Goal: Task Accomplishment & Management: Use online tool/utility

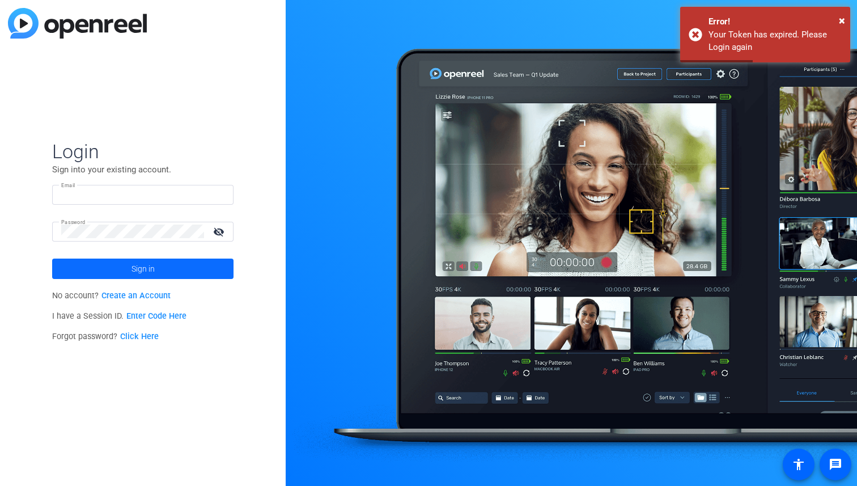
type input "[EMAIL_ADDRESS][DOMAIN_NAME]"
click at [130, 268] on span at bounding box center [142, 268] width 181 height 27
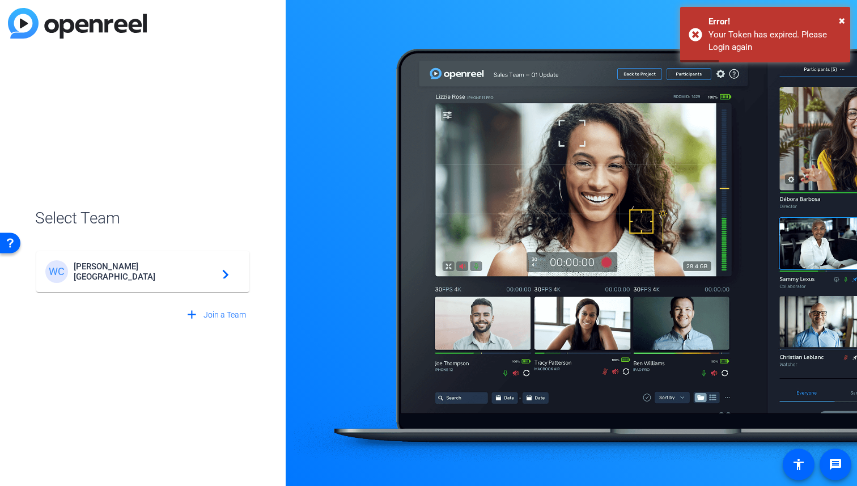
click at [130, 268] on span "[PERSON_NAME][GEOGRAPHIC_DATA]" at bounding box center [145, 271] width 142 height 20
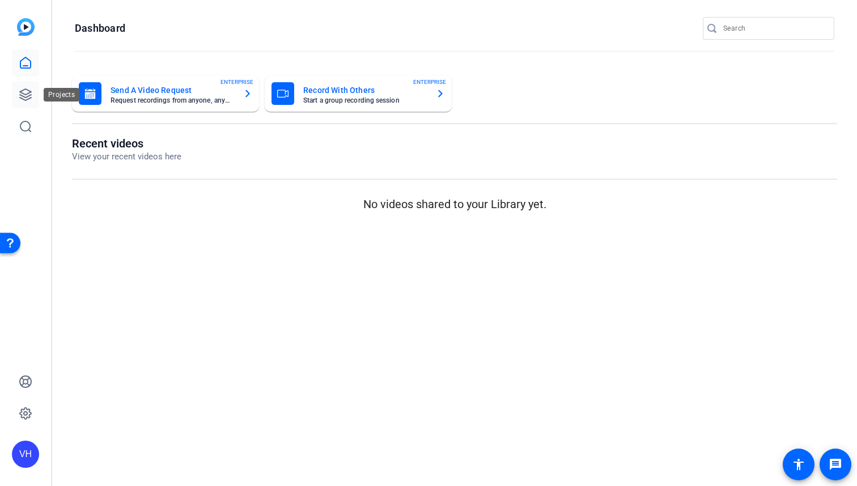
click at [29, 84] on link at bounding box center [25, 94] width 27 height 27
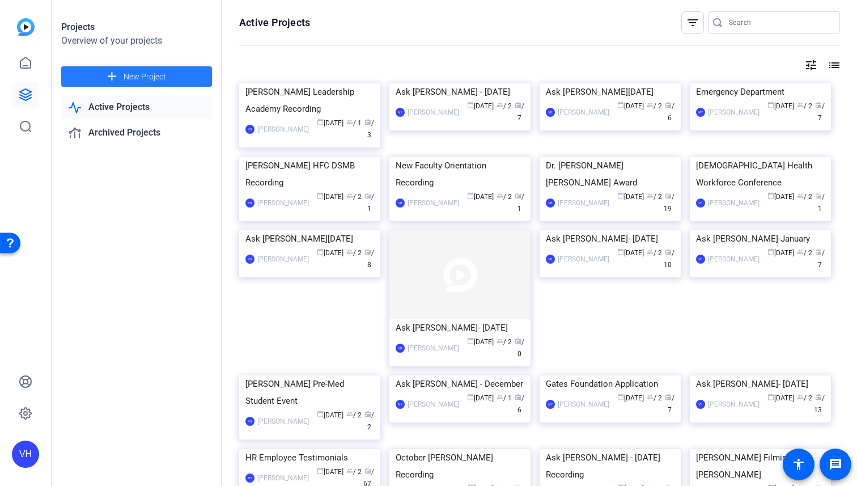
click at [120, 79] on span at bounding box center [136, 76] width 151 height 27
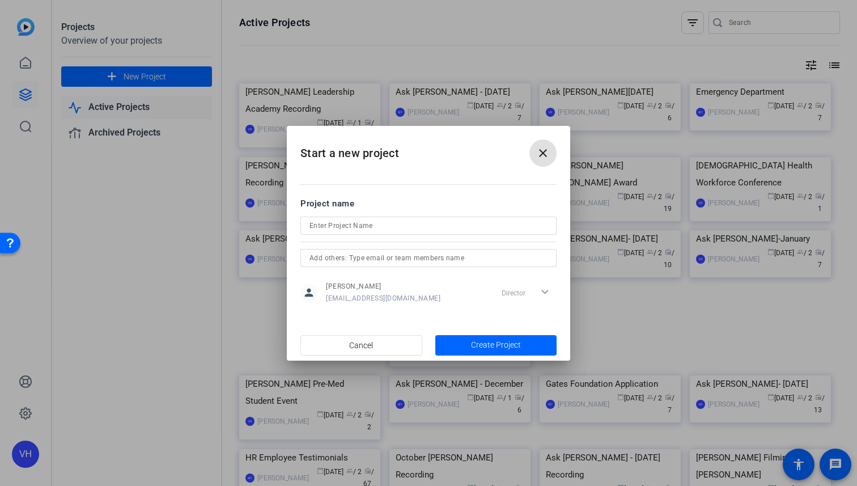
click at [345, 228] on input at bounding box center [429, 226] width 238 height 14
type input "Ask [PERSON_NAME]- [DATE]"
click at [504, 261] on input "text" at bounding box center [429, 258] width 238 height 14
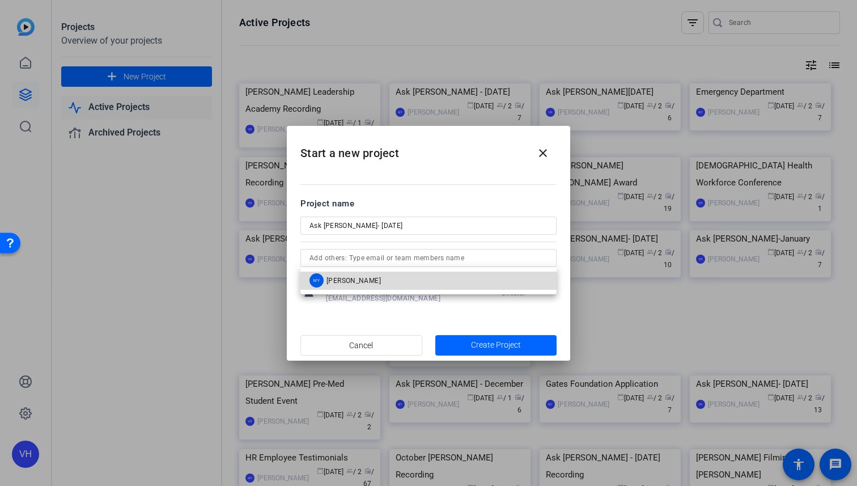
click at [478, 280] on mat-option "MY [PERSON_NAME]" at bounding box center [429, 281] width 256 height 18
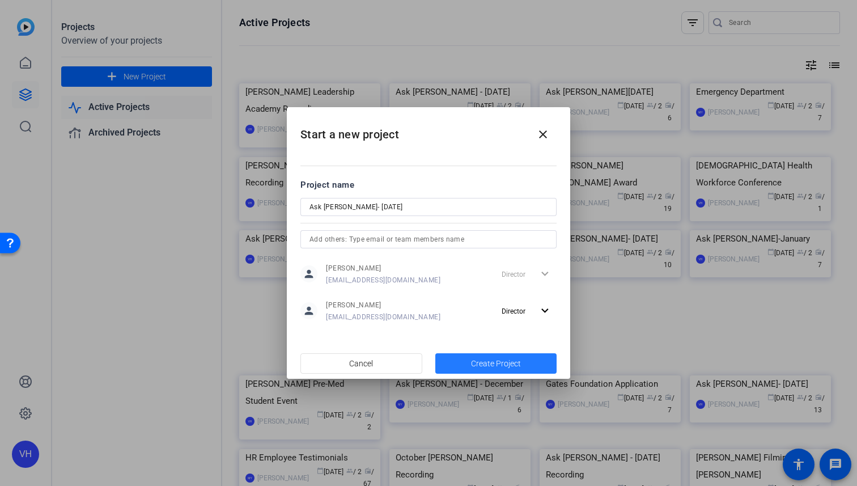
click at [481, 366] on span "Create Project" at bounding box center [496, 364] width 50 height 12
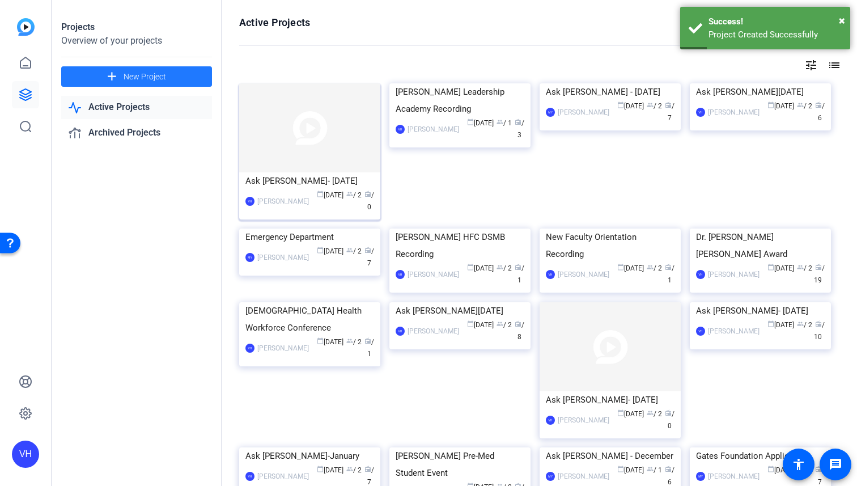
click at [335, 146] on img at bounding box center [309, 127] width 141 height 89
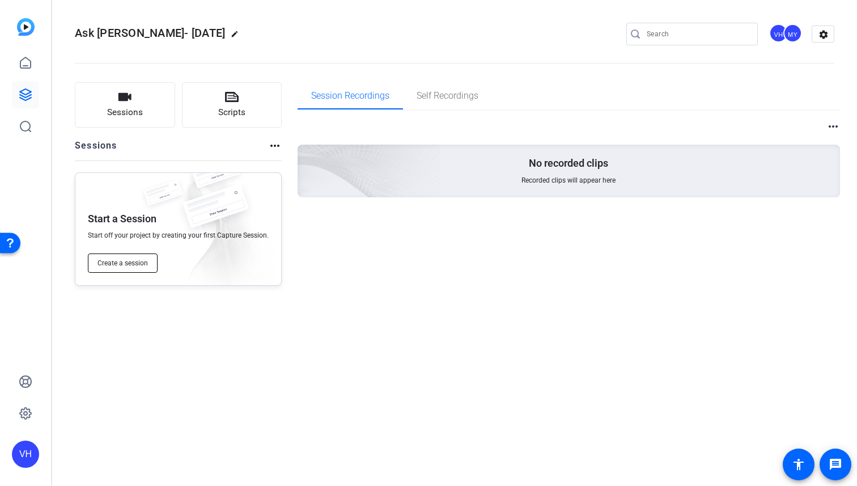
click at [142, 269] on button "Create a session" at bounding box center [123, 262] width 70 height 19
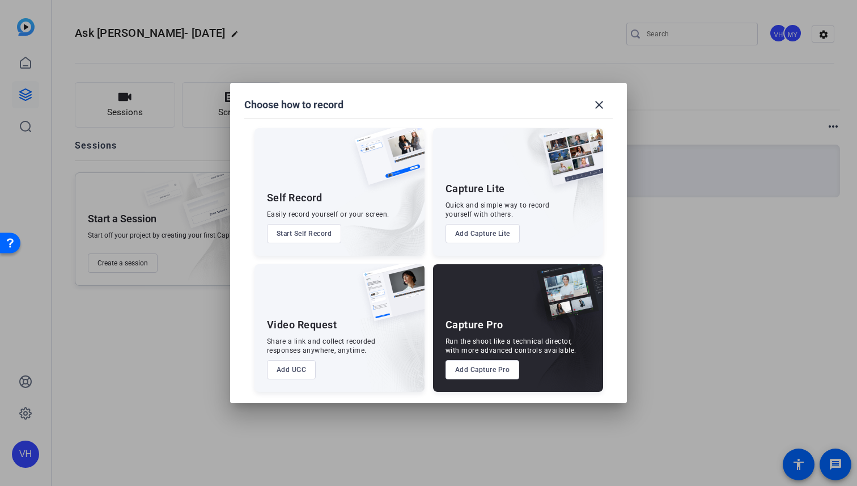
click at [504, 367] on button "Add Capture Pro" at bounding box center [483, 369] width 74 height 19
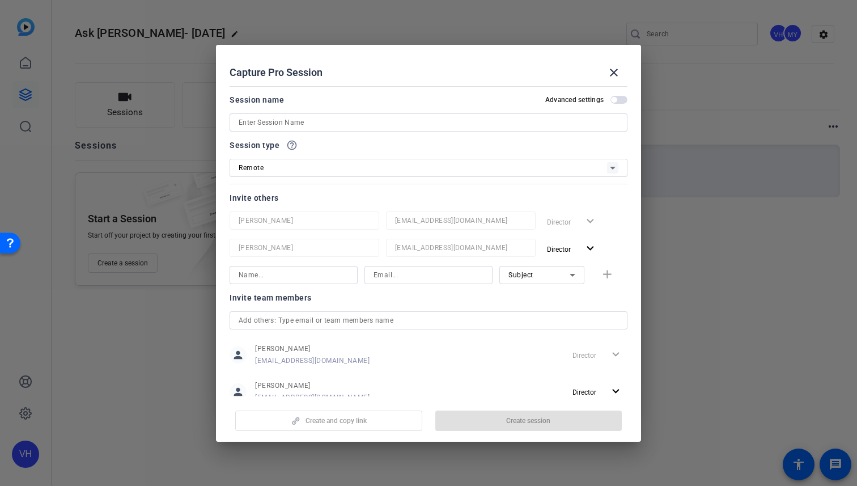
click at [365, 124] on input at bounding box center [429, 123] width 380 height 14
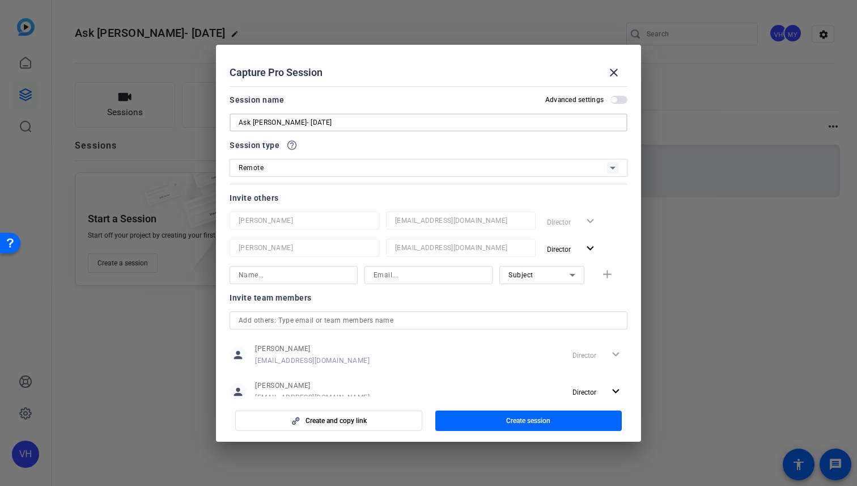
type input "Ask [PERSON_NAME]- [DATE]"
click at [270, 280] on input at bounding box center [294, 275] width 110 height 14
type input "[PERSON_NAME]"
click at [390, 278] on input at bounding box center [429, 275] width 110 height 14
type input "[EMAIL_ADDRESS][DOMAIN_NAME]"
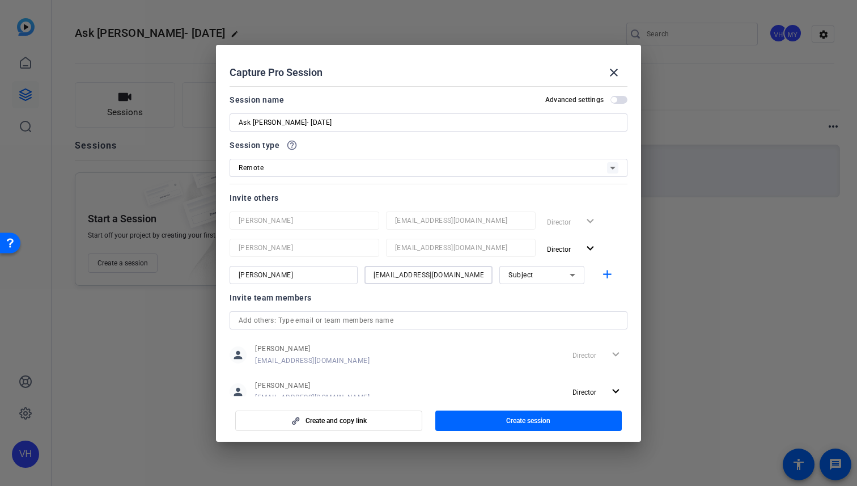
click at [572, 277] on icon at bounding box center [573, 275] width 14 height 14
click at [552, 310] on mat-option "Watcher" at bounding box center [542, 316] width 85 height 18
click at [607, 277] on mat-icon "add" at bounding box center [608, 275] width 14 height 14
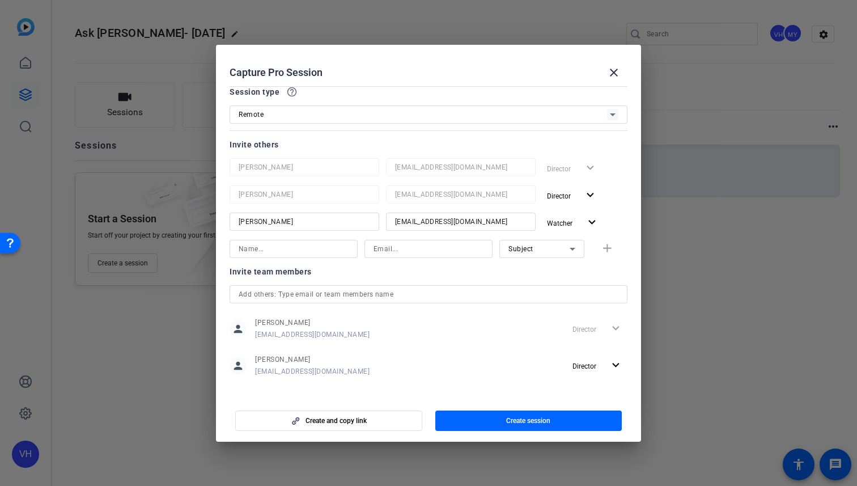
scroll to position [61, 0]
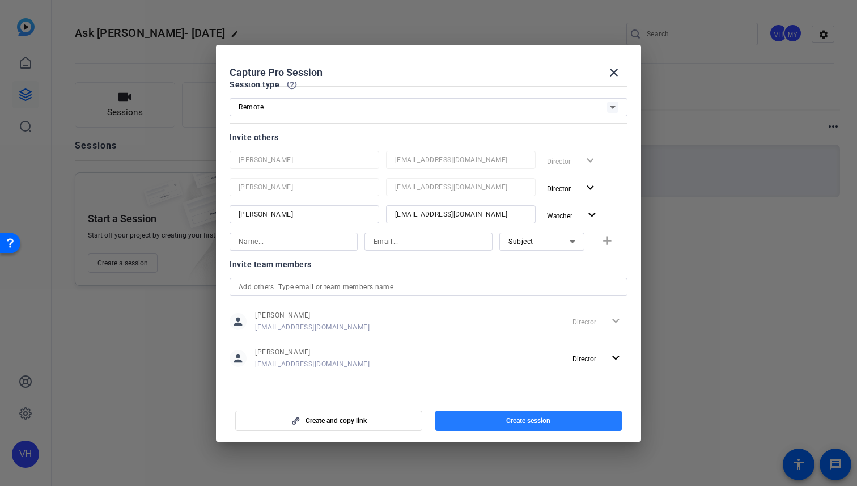
click at [485, 415] on span "button" at bounding box center [529, 420] width 187 height 27
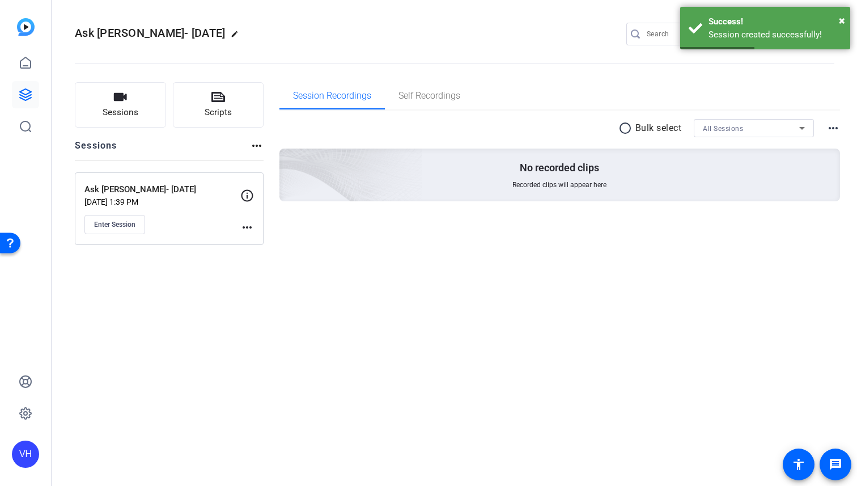
click at [243, 228] on mat-icon "more_horiz" at bounding box center [247, 228] width 14 height 14
click at [255, 244] on span "Edit Session" at bounding box center [276, 244] width 52 height 14
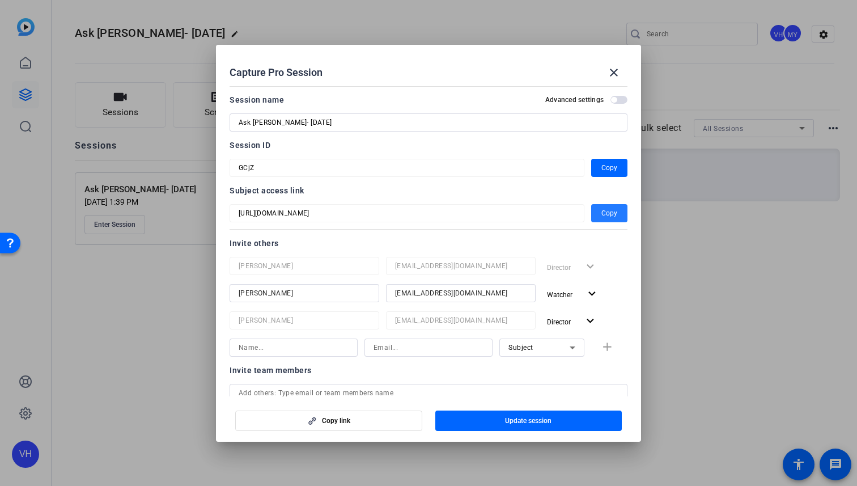
click at [611, 216] on span "Copy" at bounding box center [610, 213] width 16 height 14
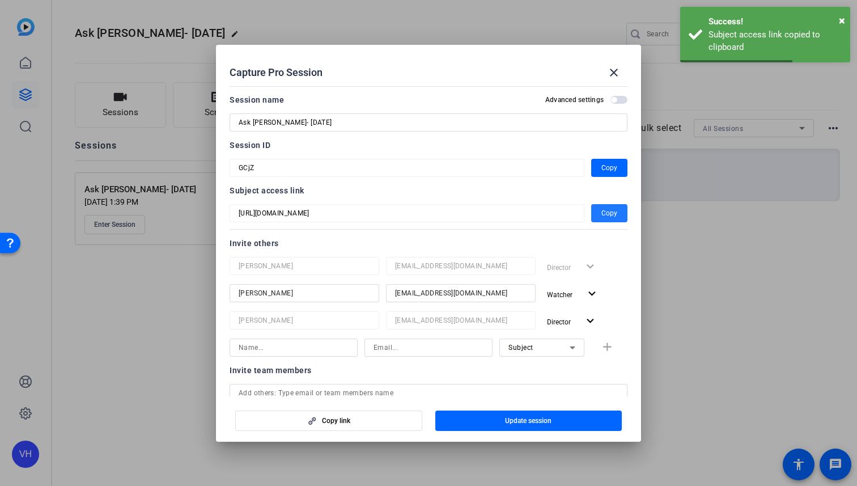
click at [679, 318] on div at bounding box center [428, 243] width 857 height 486
